Goal: Find contact information: Find contact information

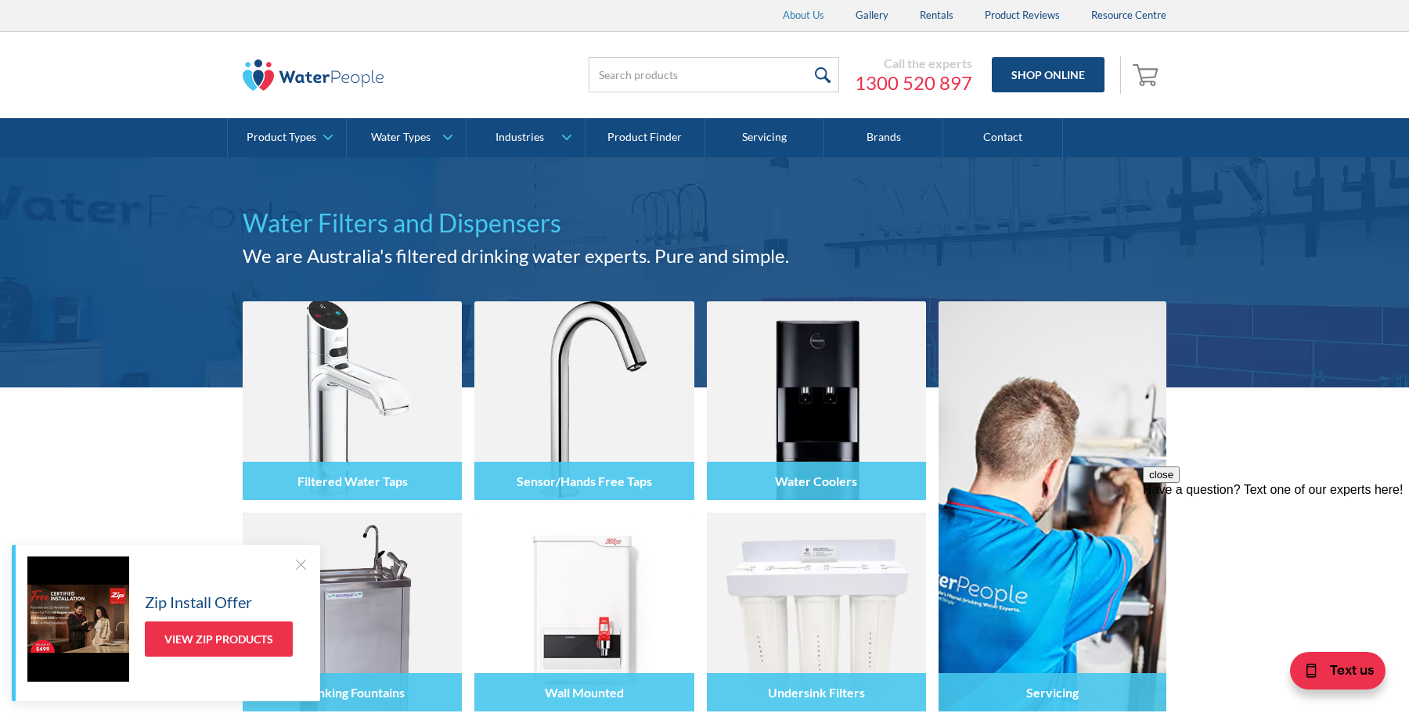
click at [813, 16] on link "About Us" at bounding box center [803, 15] width 73 height 31
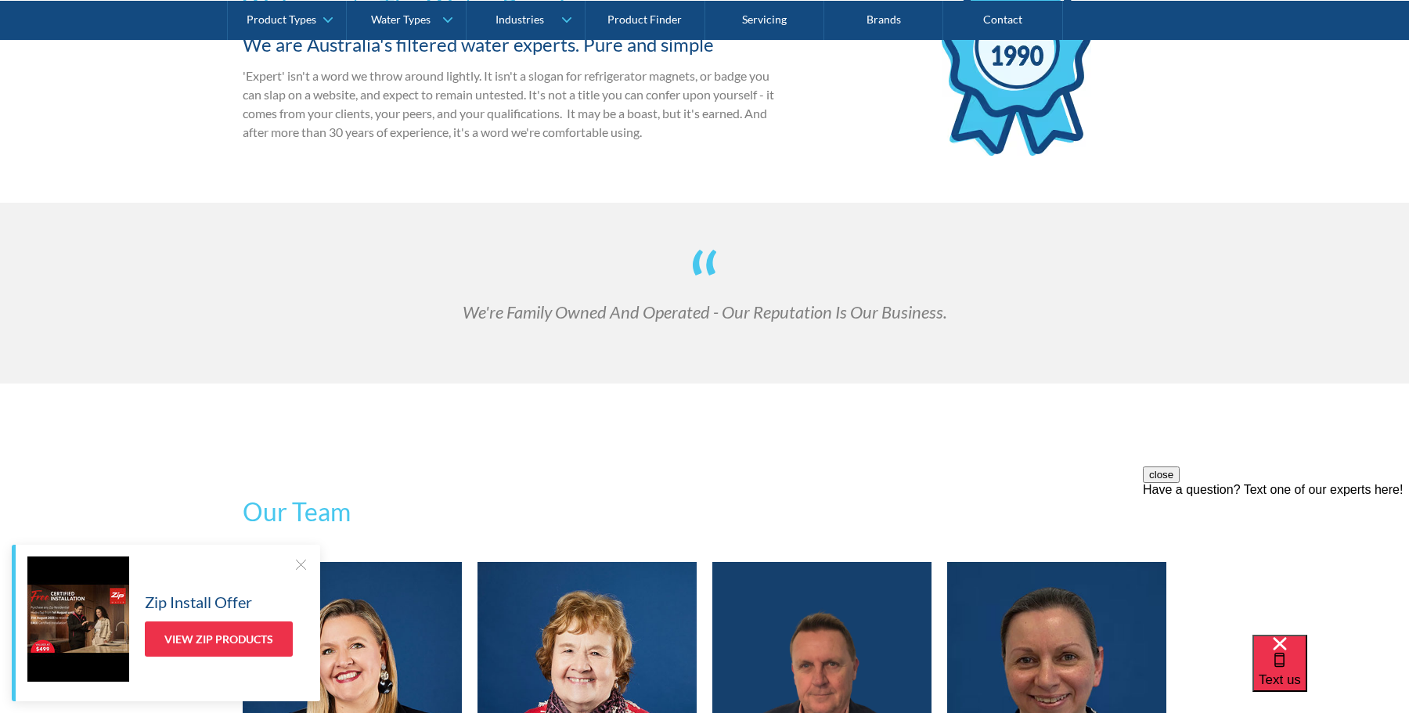
scroll to position [468, 0]
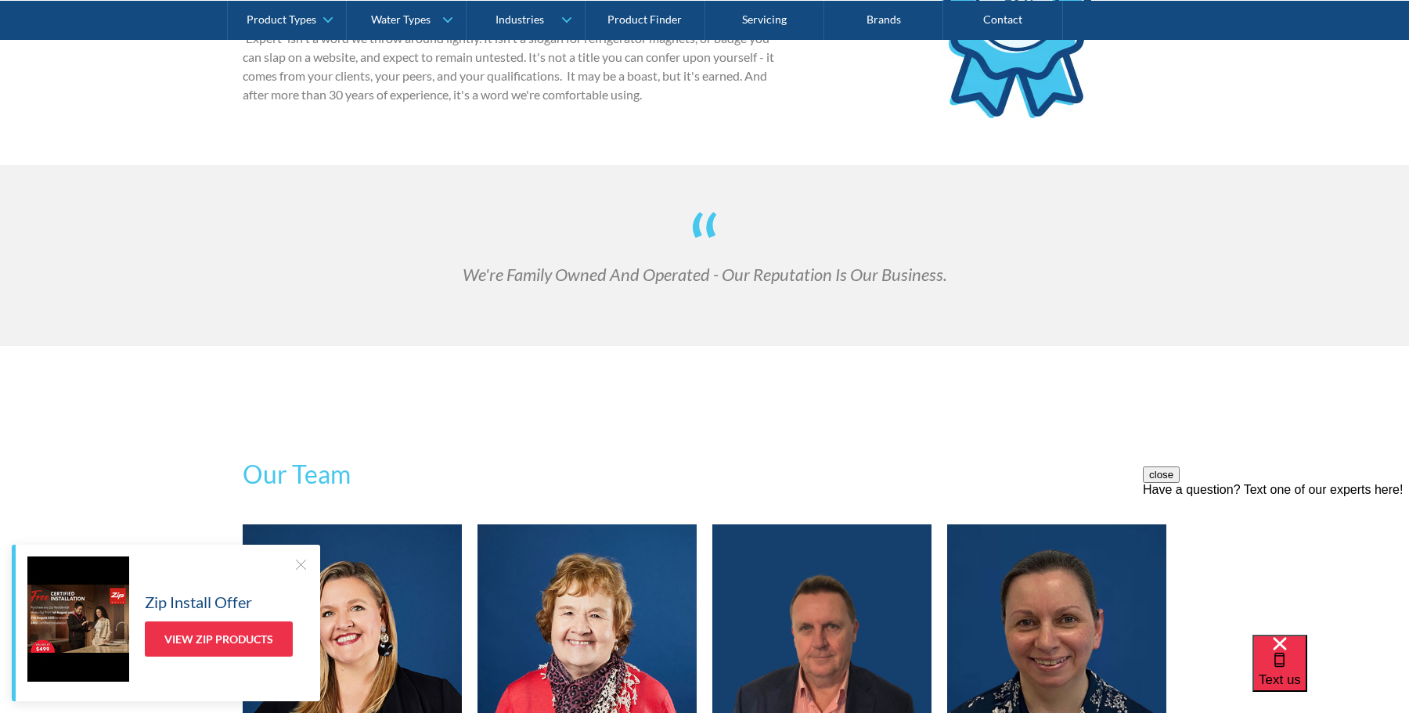
click at [298, 563] on div at bounding box center [301, 564] width 16 height 16
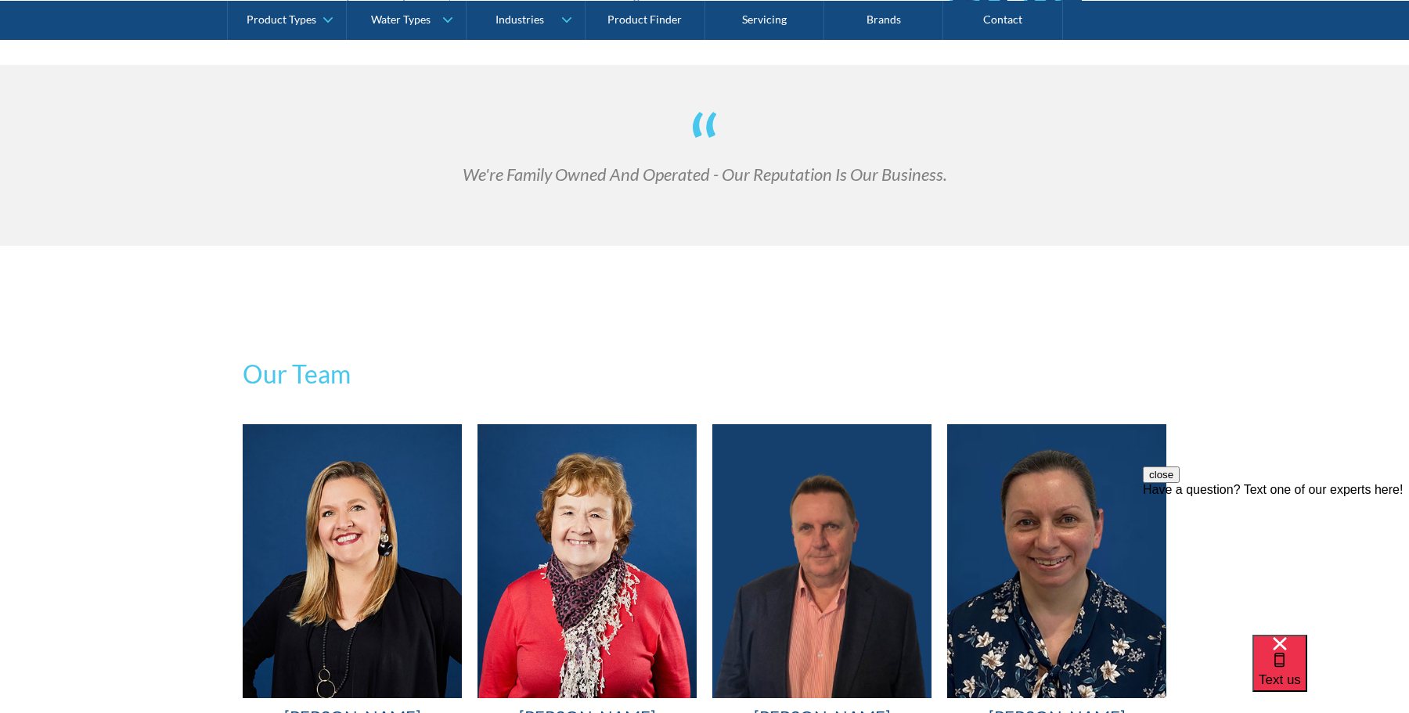
scroll to position [757, 0]
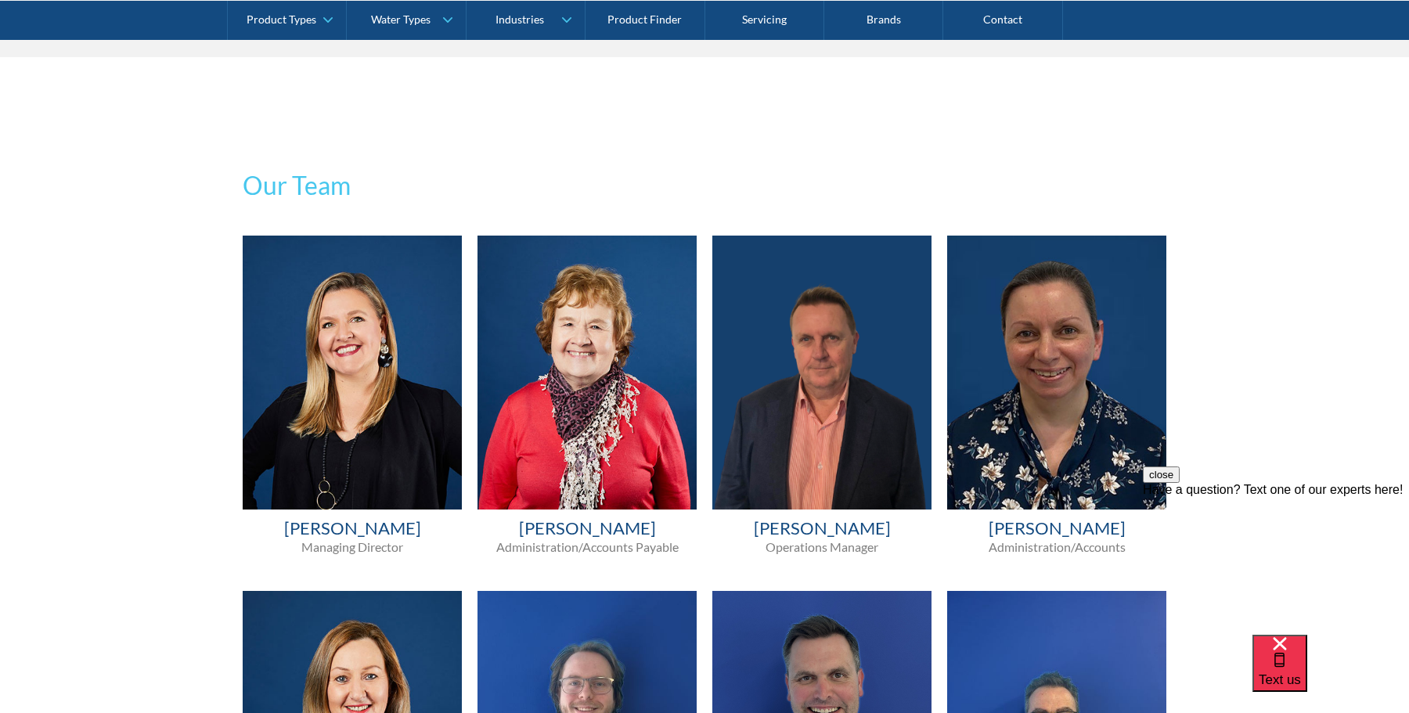
click at [358, 525] on h4 "[PERSON_NAME]" at bounding box center [352, 528] width 219 height 23
copy h4 "[PERSON_NAME]"
